Goal: Navigation & Orientation: Find specific page/section

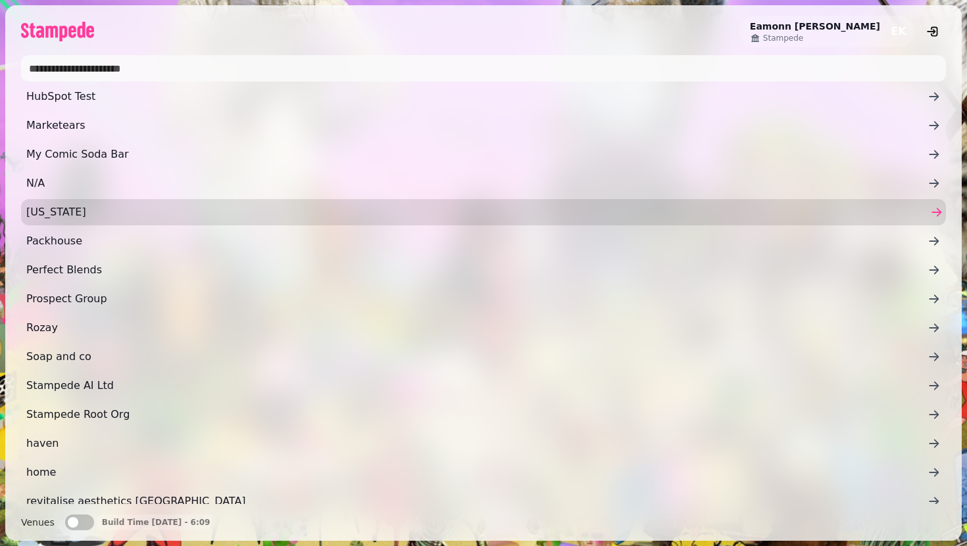
scroll to position [190, 0]
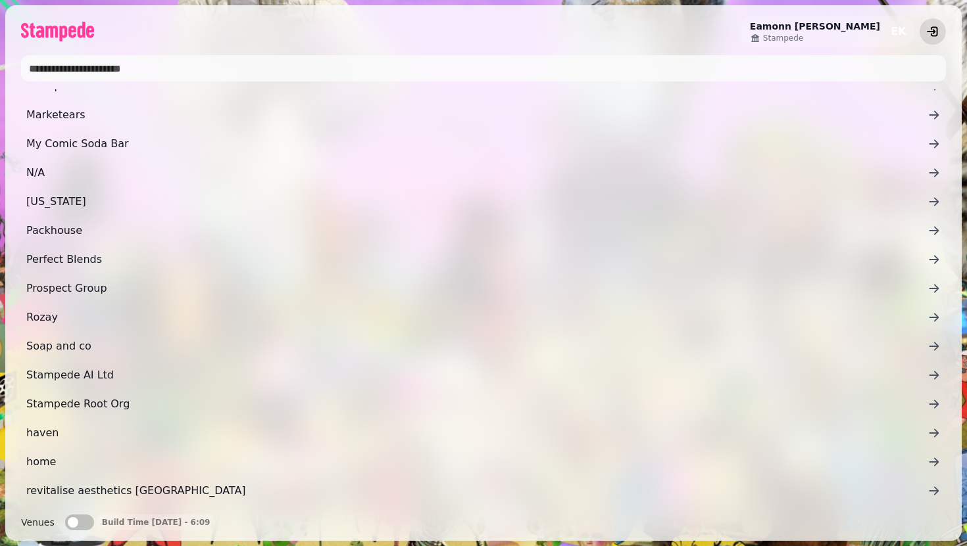
click at [931, 30] on icon "logout" at bounding box center [932, 31] width 13 height 13
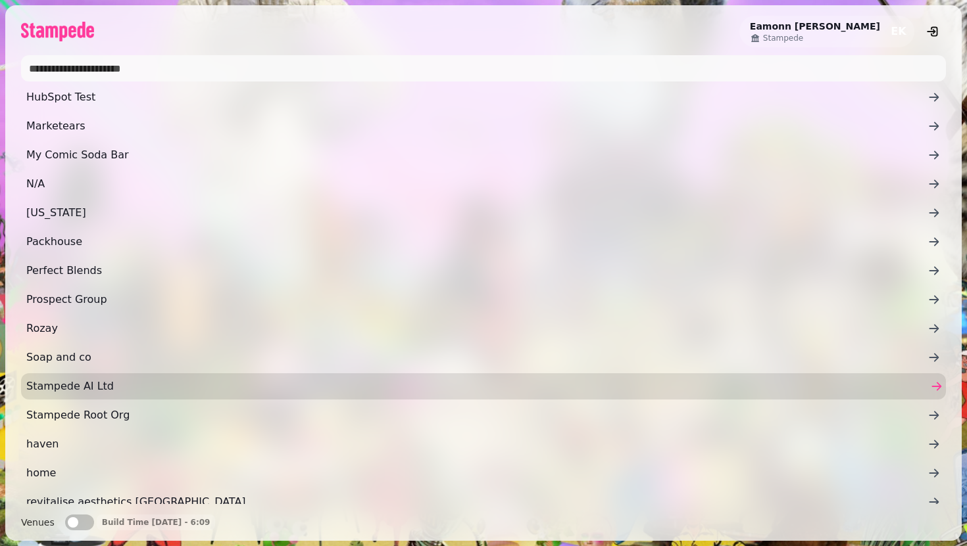
scroll to position [181, 0]
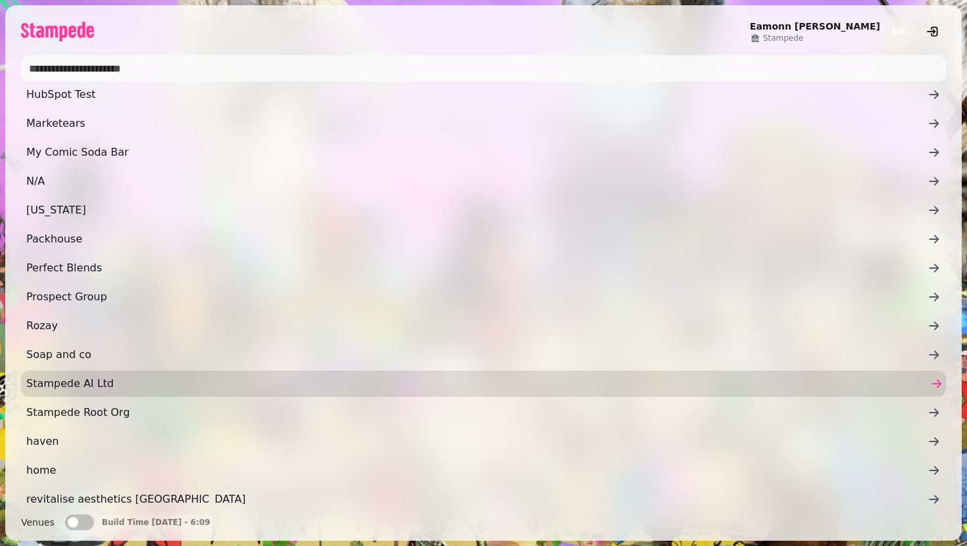
click at [76, 374] on link "Stampede AI Ltd" at bounding box center [483, 384] width 925 height 26
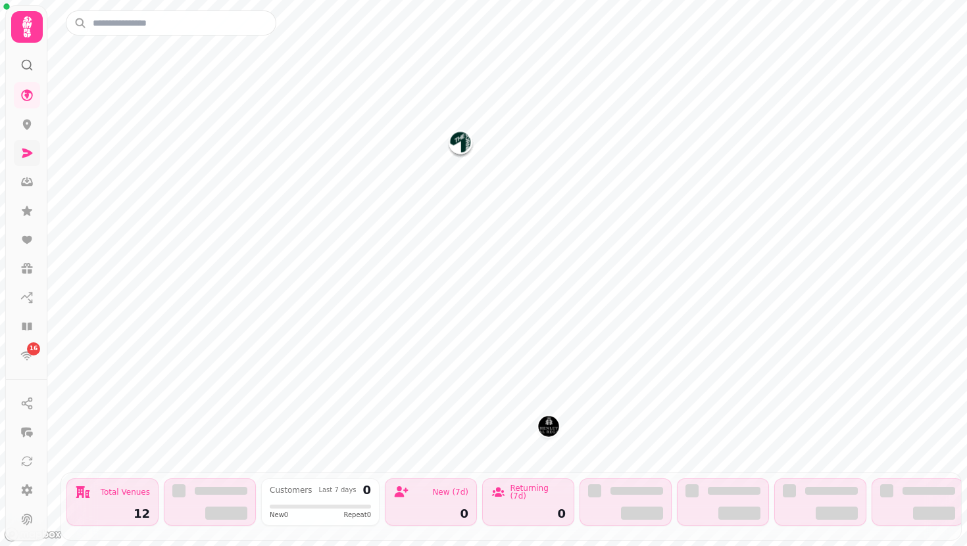
click at [18, 147] on link at bounding box center [27, 153] width 26 height 26
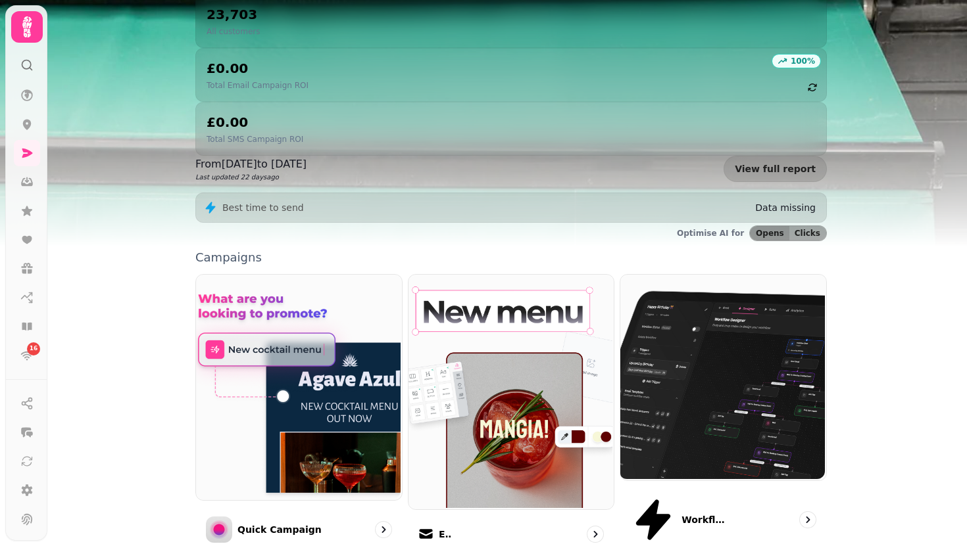
scroll to position [274, 0]
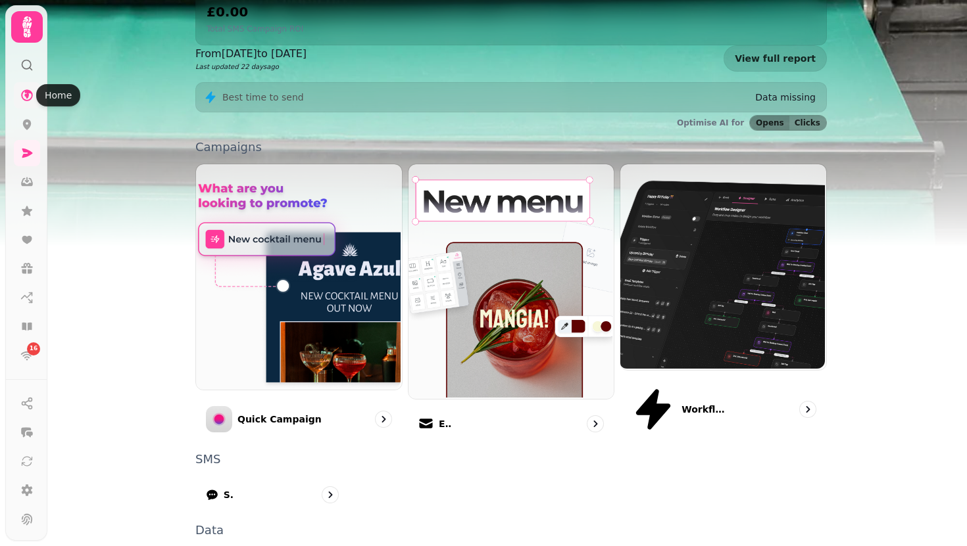
click at [24, 99] on icon at bounding box center [26, 95] width 13 height 13
